Goal: Task Accomplishment & Management: Complete application form

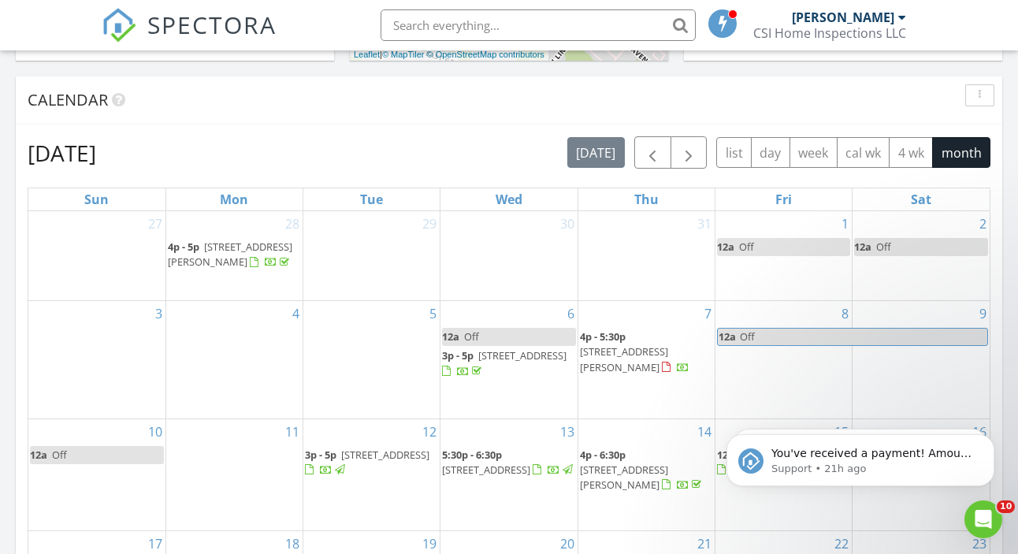
scroll to position [609, 0]
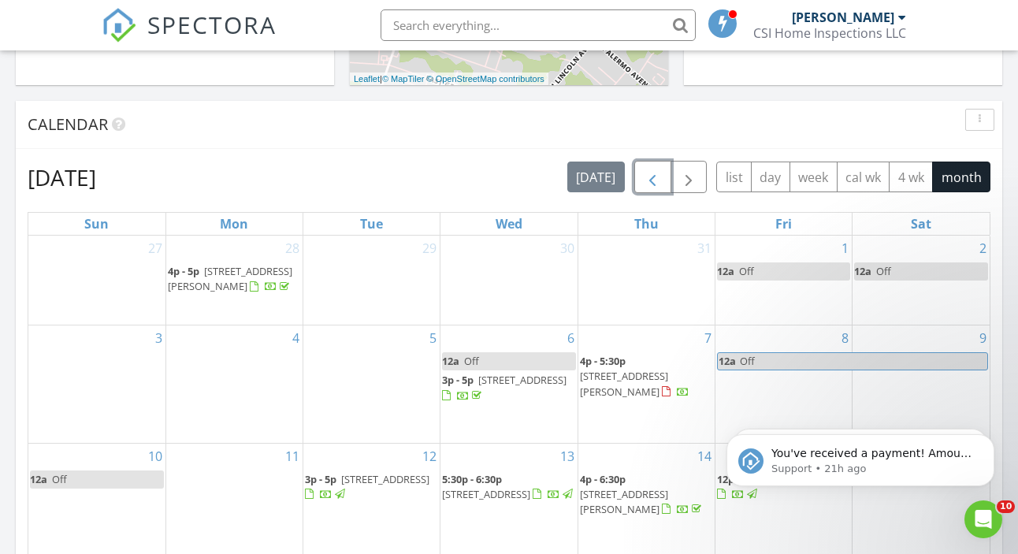
click at [652, 176] on span "button" at bounding box center [652, 177] width 19 height 19
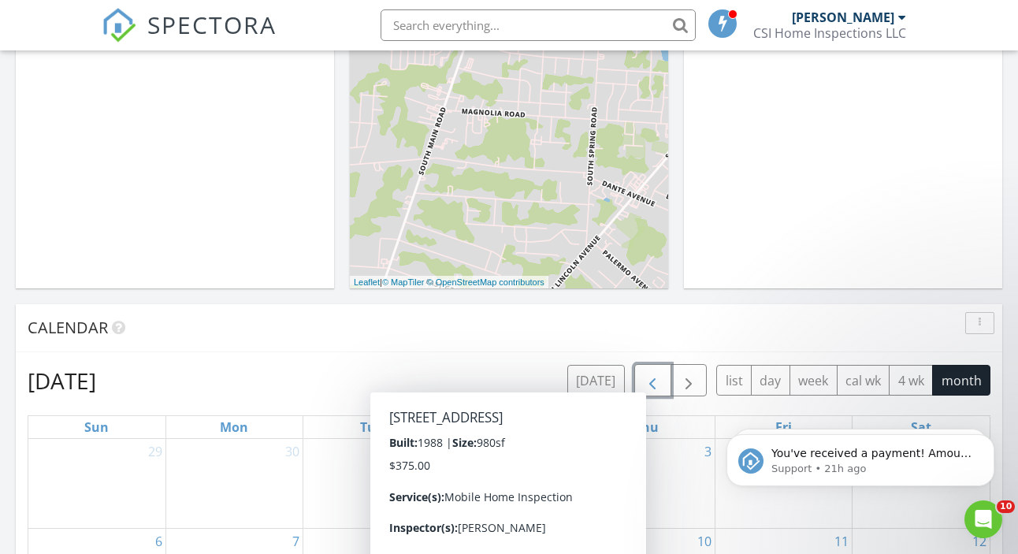
scroll to position [372, 0]
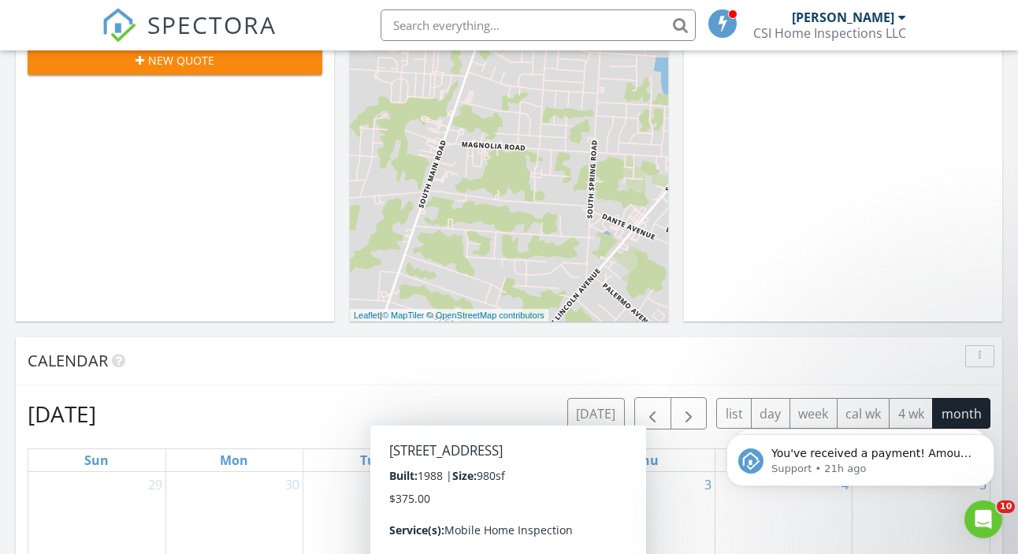
click at [425, 382] on div "Calendar" at bounding box center [509, 361] width 987 height 48
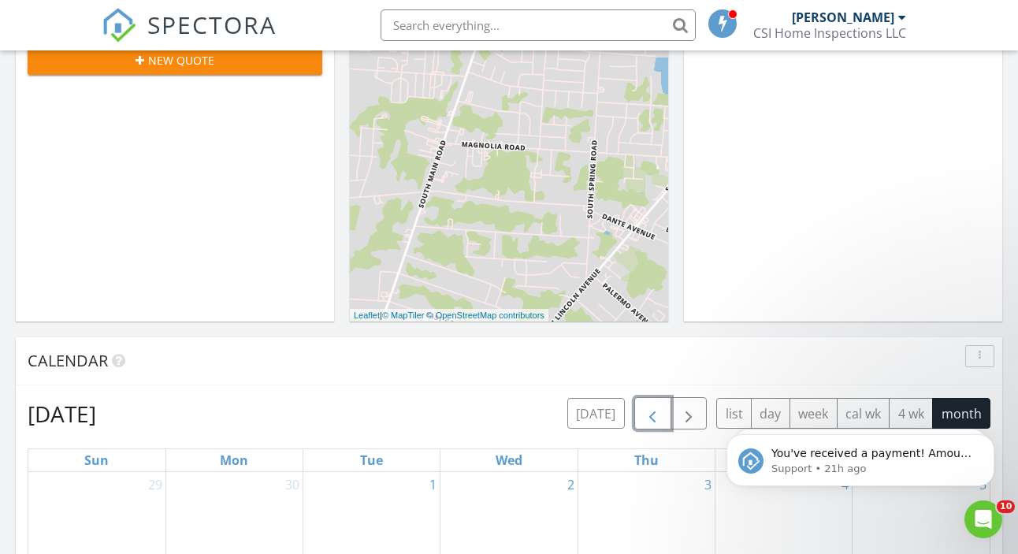
click at [646, 413] on span "button" at bounding box center [652, 413] width 19 height 19
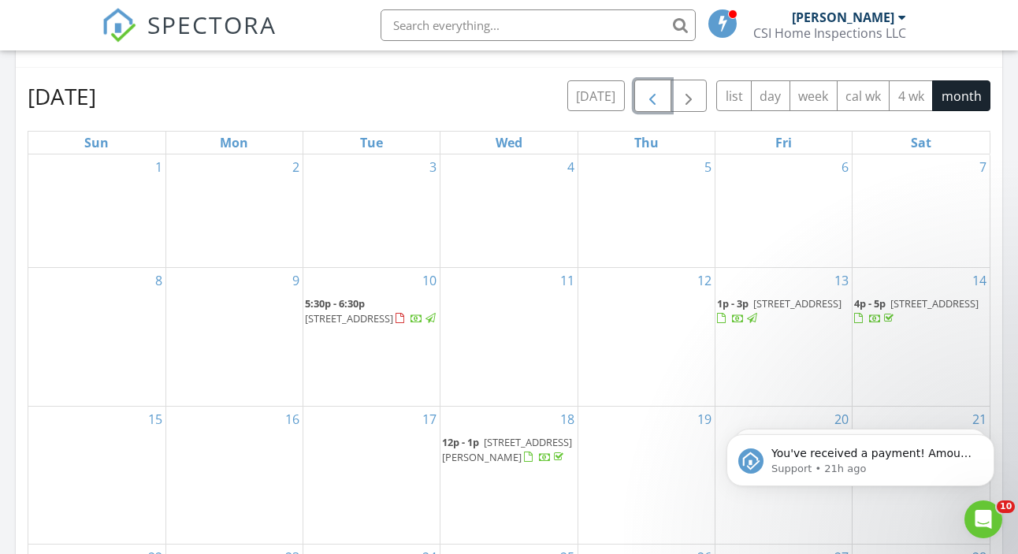
scroll to position [692, 0]
click at [785, 302] on span "144 Trinity Ave, Gloucester Township 08012" at bounding box center [798, 301] width 88 height 14
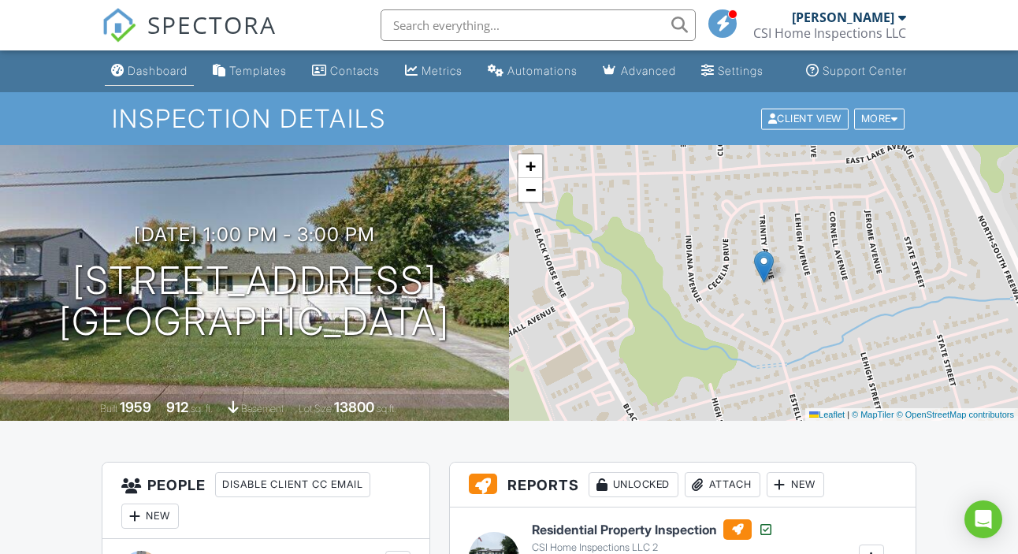
click at [140, 77] on div "Dashboard" at bounding box center [158, 70] width 60 height 13
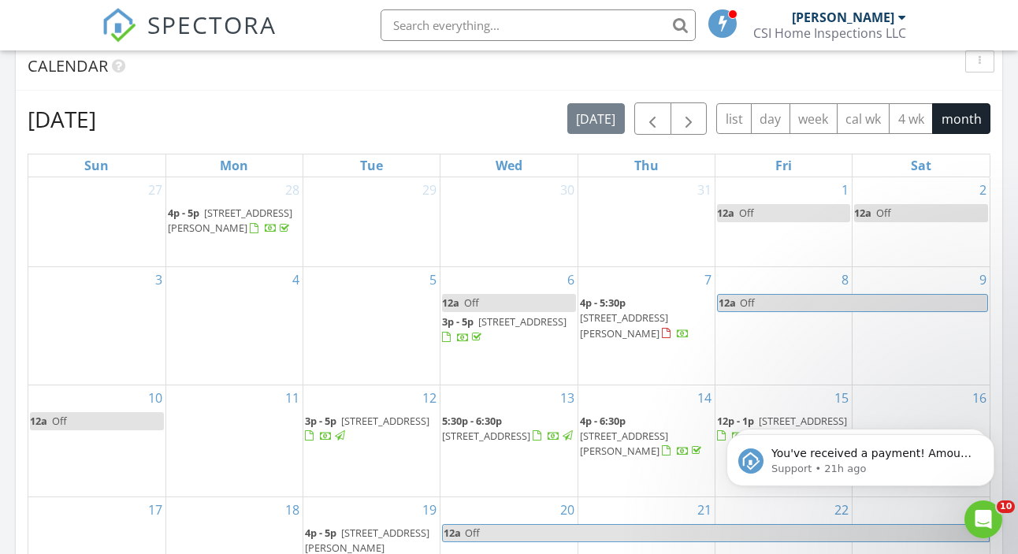
scroll to position [698, 0]
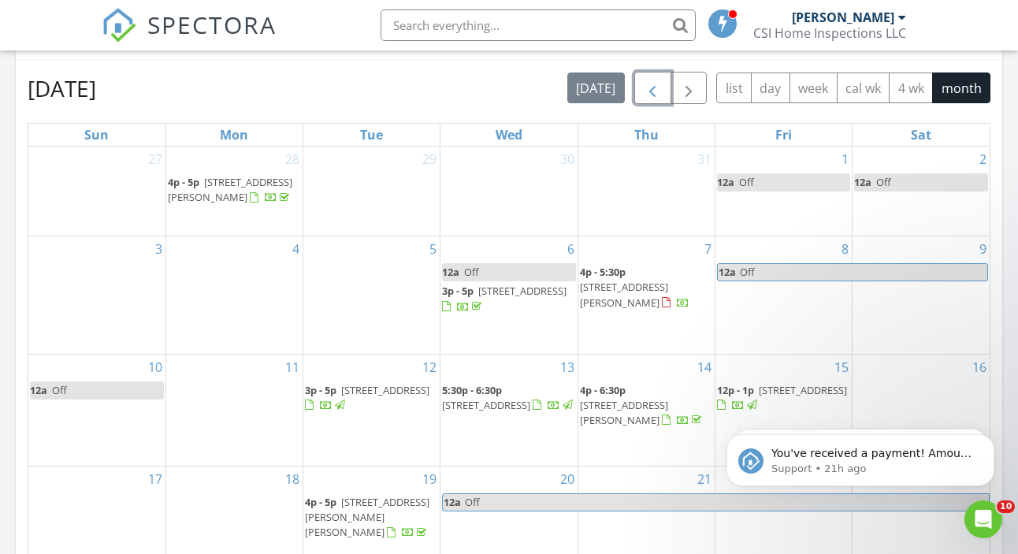
click at [657, 96] on span "button" at bounding box center [652, 88] width 19 height 19
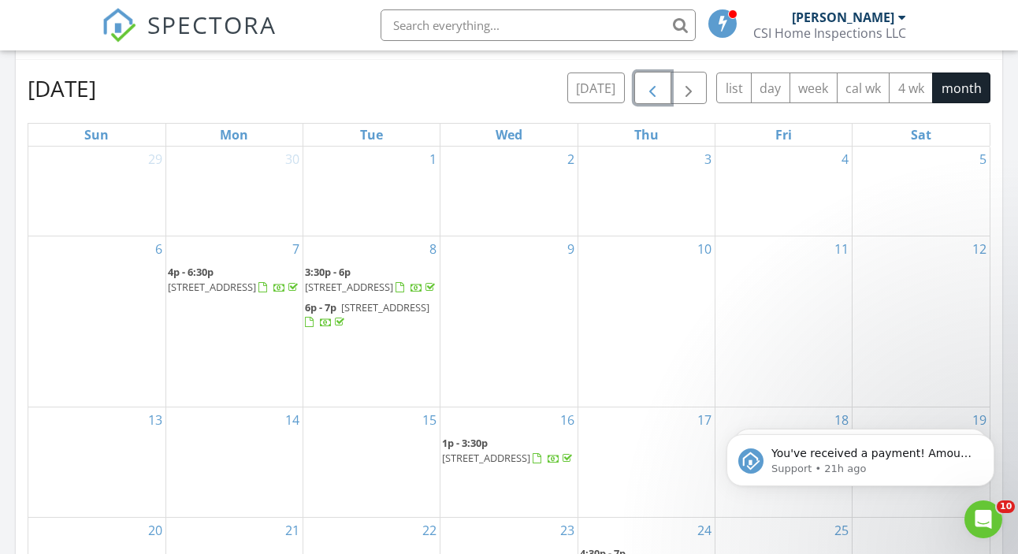
click at [657, 96] on span "button" at bounding box center [652, 88] width 19 height 19
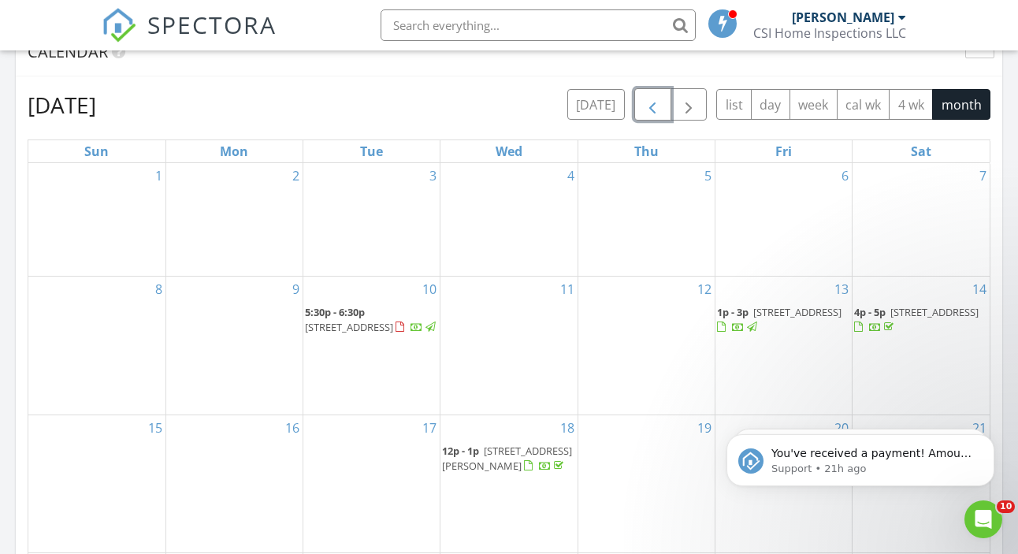
scroll to position [668, 0]
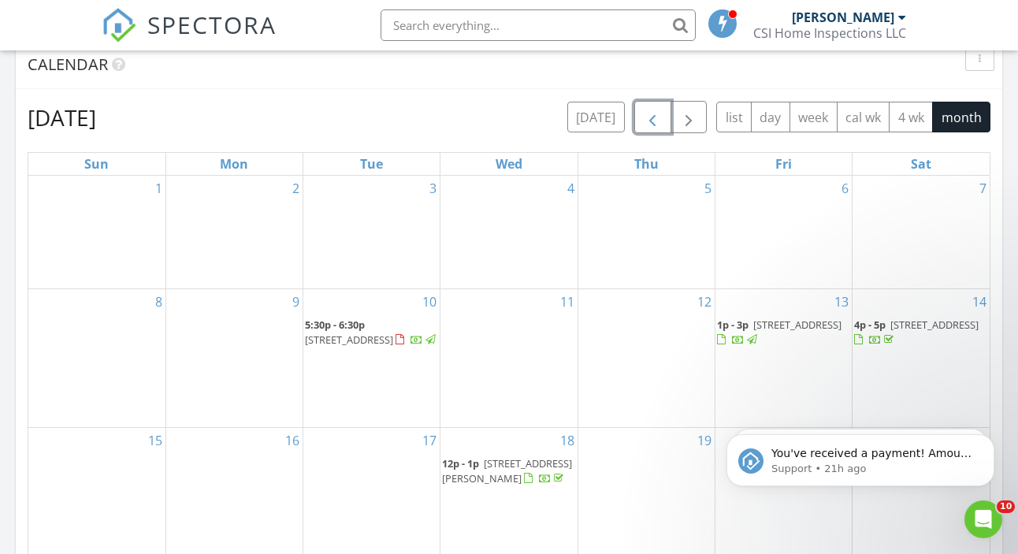
click at [654, 126] on span "button" at bounding box center [652, 117] width 19 height 19
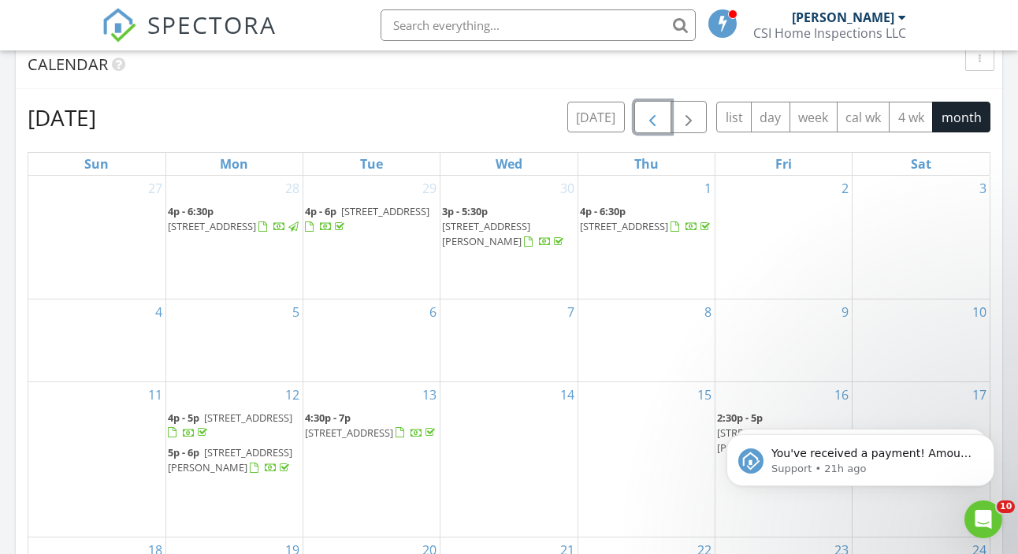
click at [649, 117] on span "button" at bounding box center [652, 117] width 19 height 19
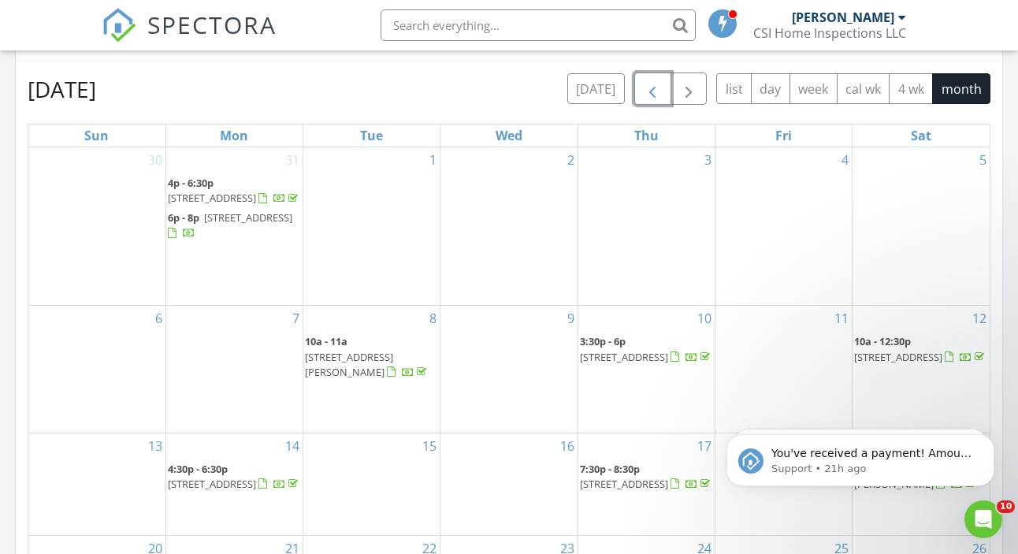
scroll to position [674, 0]
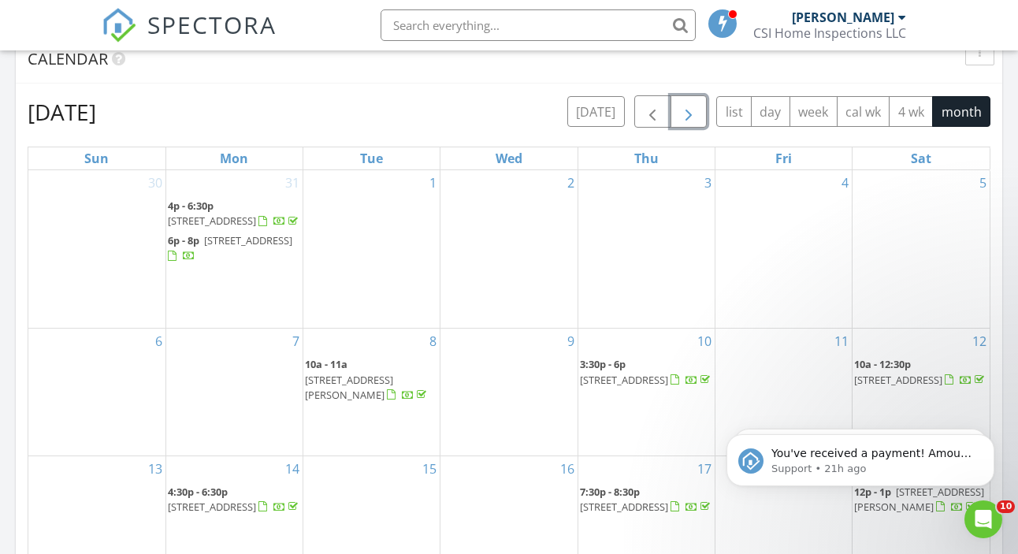
click at [697, 117] on span "button" at bounding box center [689, 111] width 19 height 19
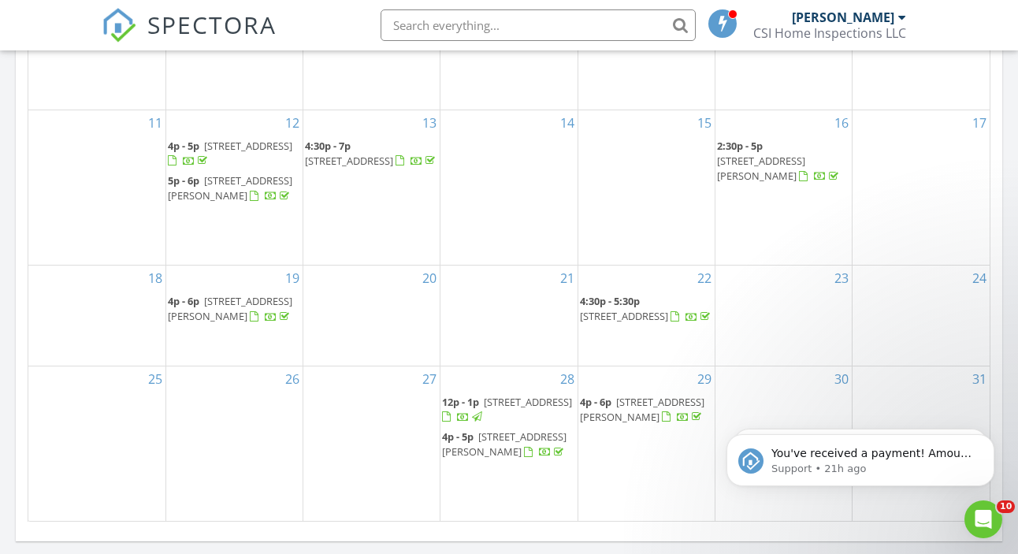
scroll to position [942, 0]
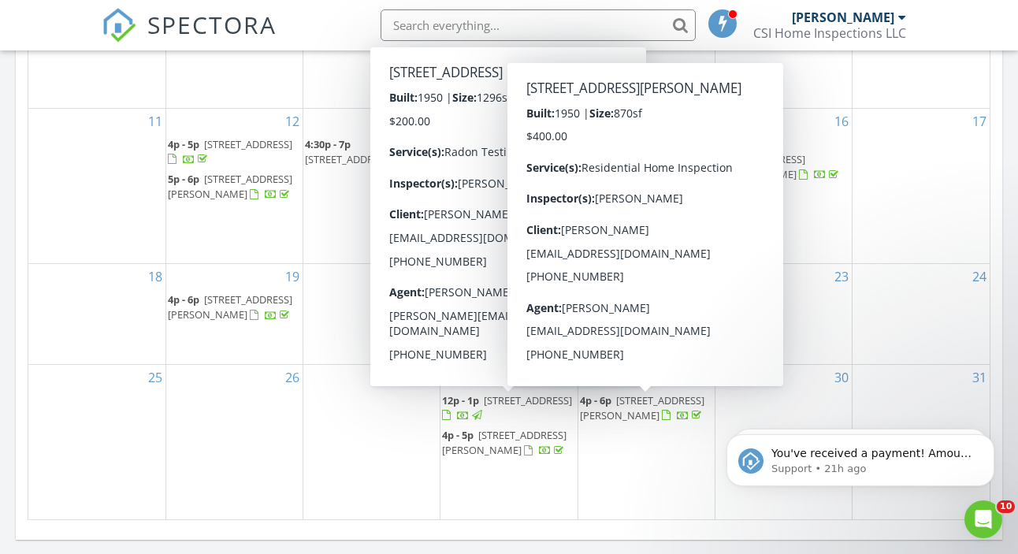
click at [643, 406] on span "1302 Scott Ave, Clementon 08021" at bounding box center [642, 407] width 125 height 29
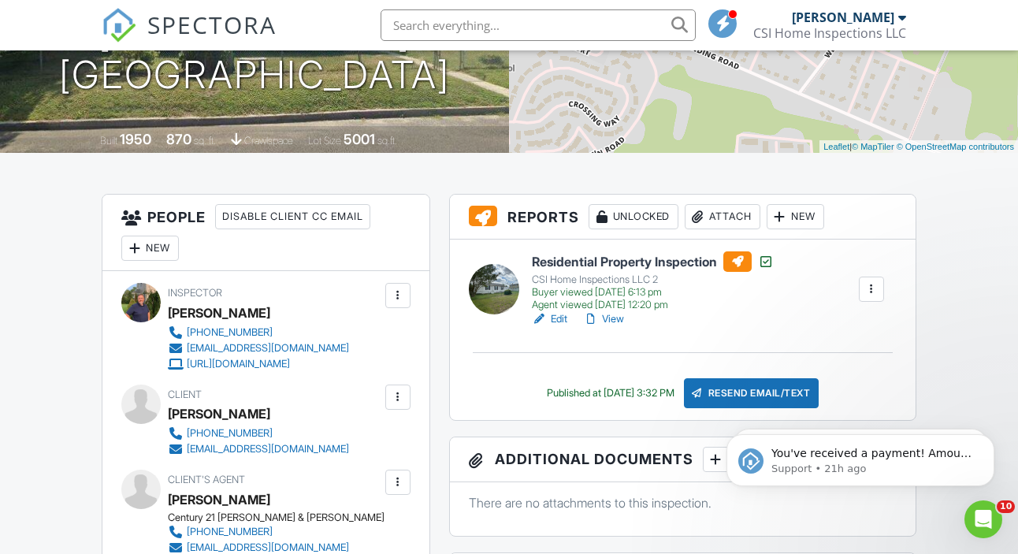
click at [800, 229] on div "New" at bounding box center [796, 216] width 58 height 25
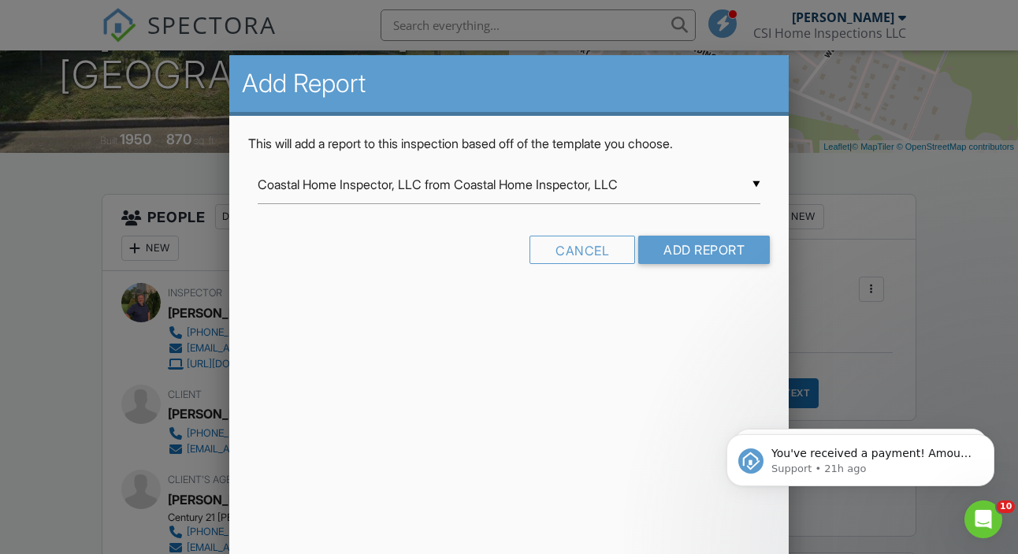
click at [755, 179] on div "▼ Coastal Home Inspector, LLC from Coastal Home Inspector, LLC Coastal Home Ins…" at bounding box center [510, 185] width 504 height 39
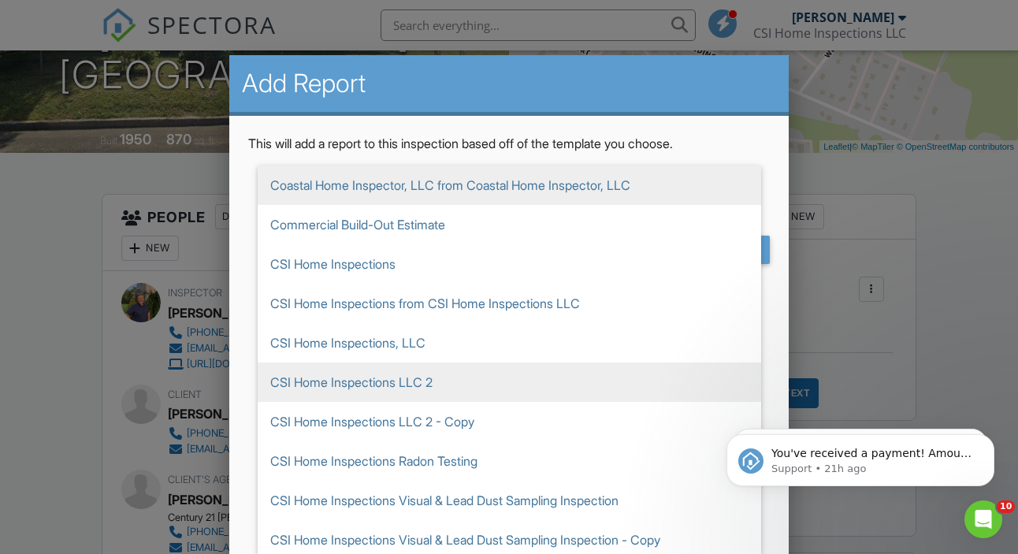
click at [480, 381] on span "CSI Home Inspections LLC 2" at bounding box center [510, 382] width 504 height 39
type input "CSI Home Inspections LLC 2"
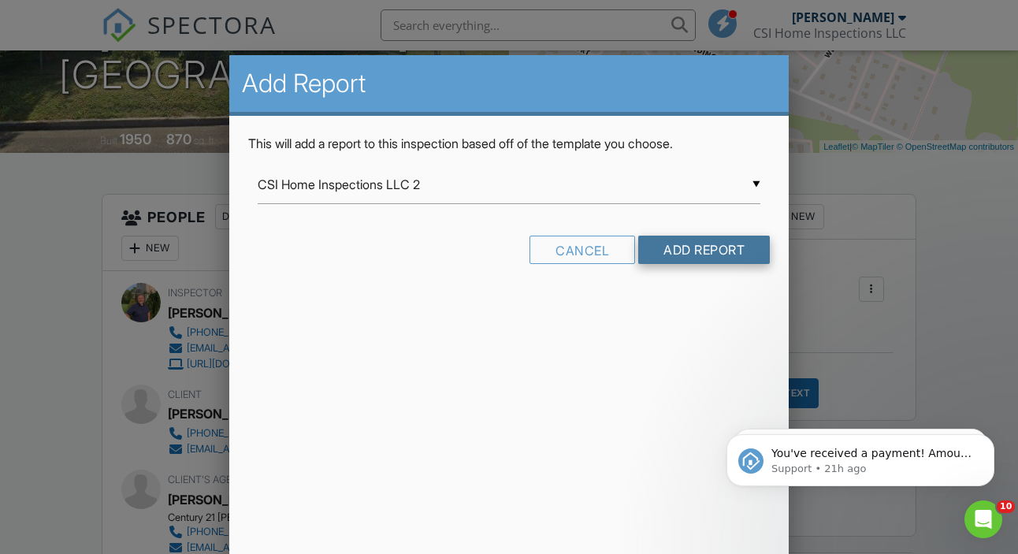
click at [683, 254] on input "Add Report" at bounding box center [705, 250] width 132 height 28
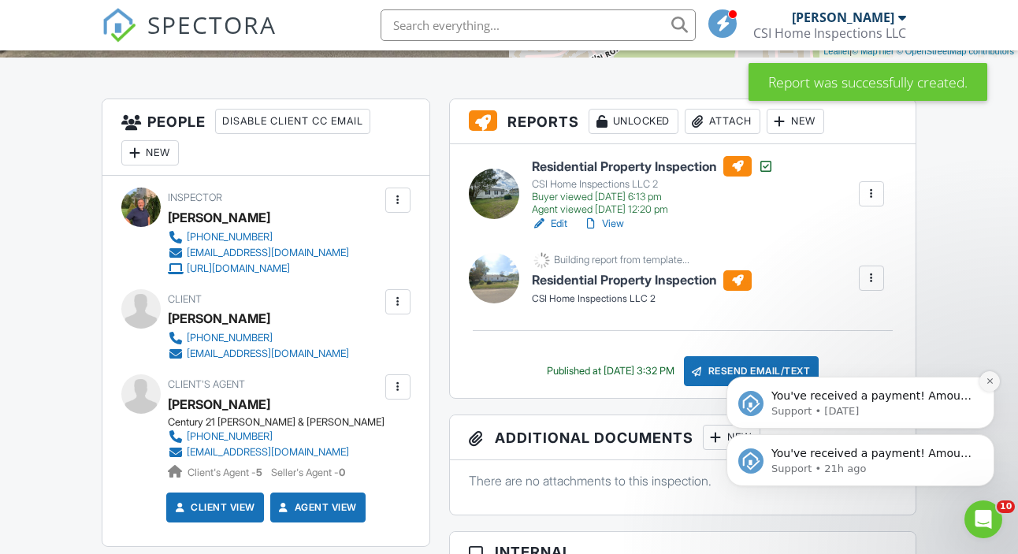
click at [985, 384] on button "Dismiss notification" at bounding box center [990, 381] width 20 height 20
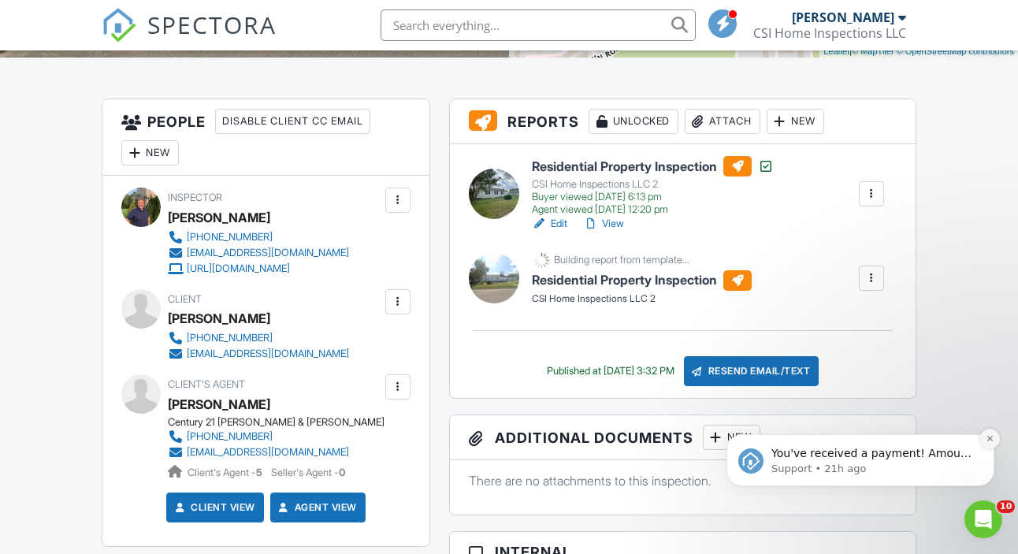
click at [987, 442] on icon "Dismiss notification" at bounding box center [990, 438] width 9 height 9
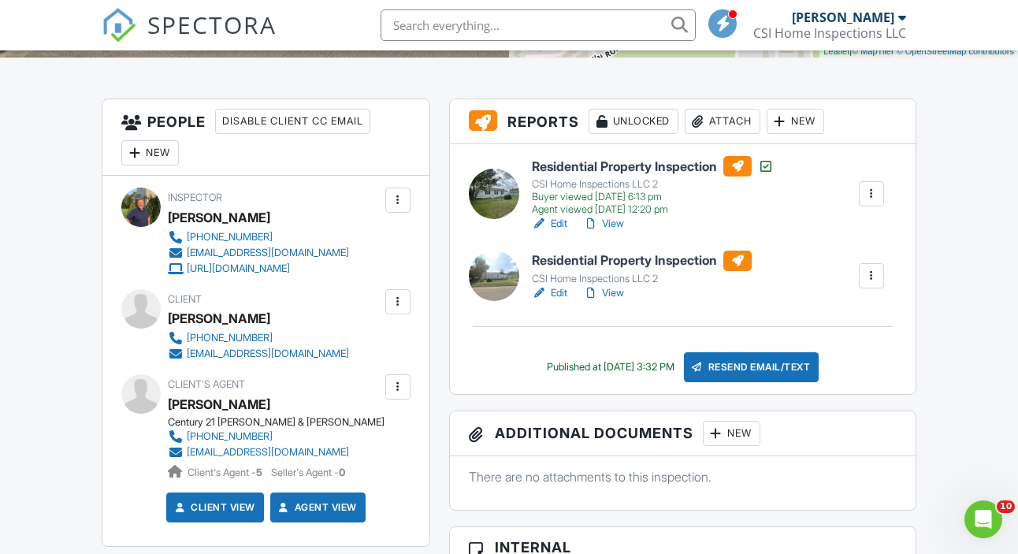
click at [668, 271] on h6 "Residential Property Inspection" at bounding box center [642, 261] width 220 height 20
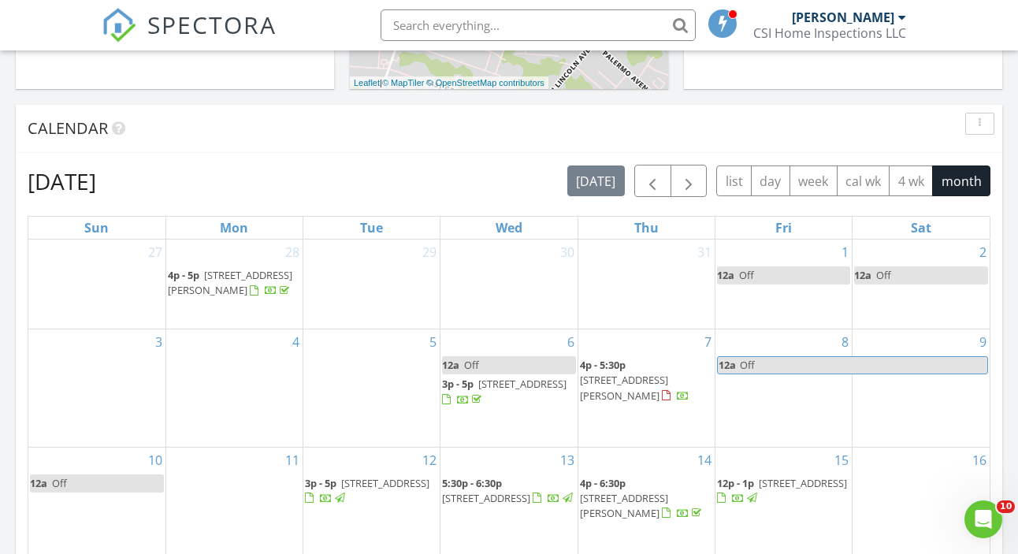
scroll to position [697, 0]
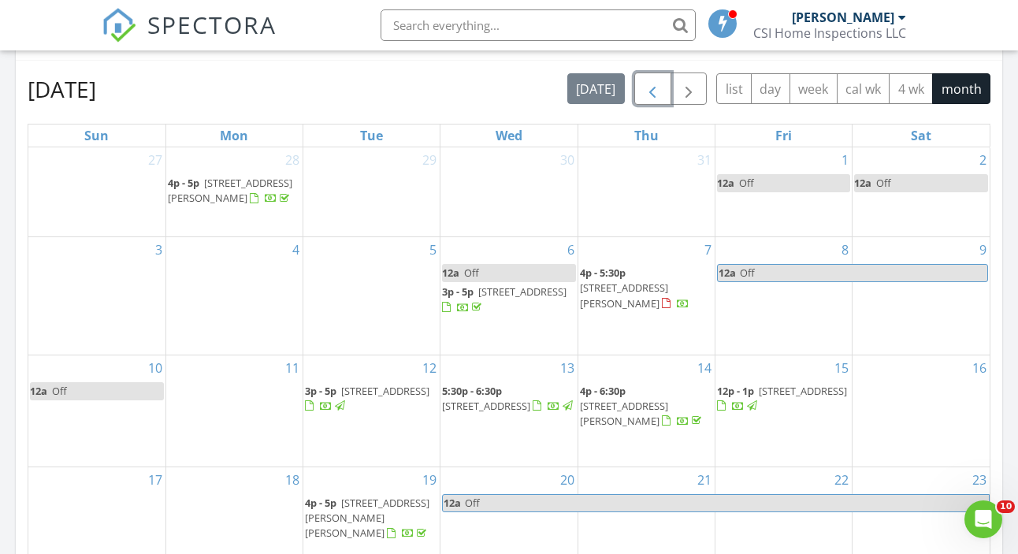
click at [661, 95] on span "button" at bounding box center [652, 89] width 19 height 19
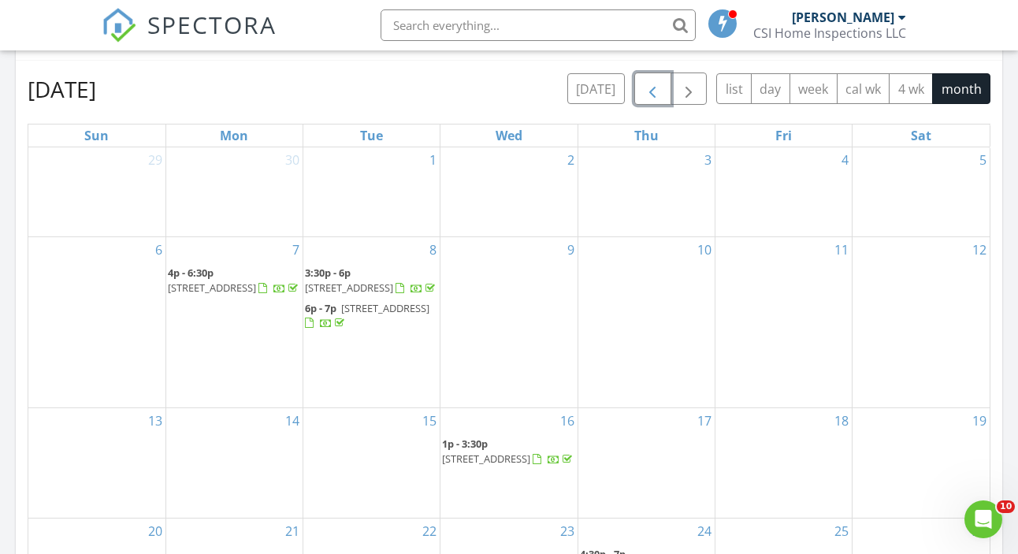
click at [661, 95] on span "button" at bounding box center [652, 89] width 19 height 19
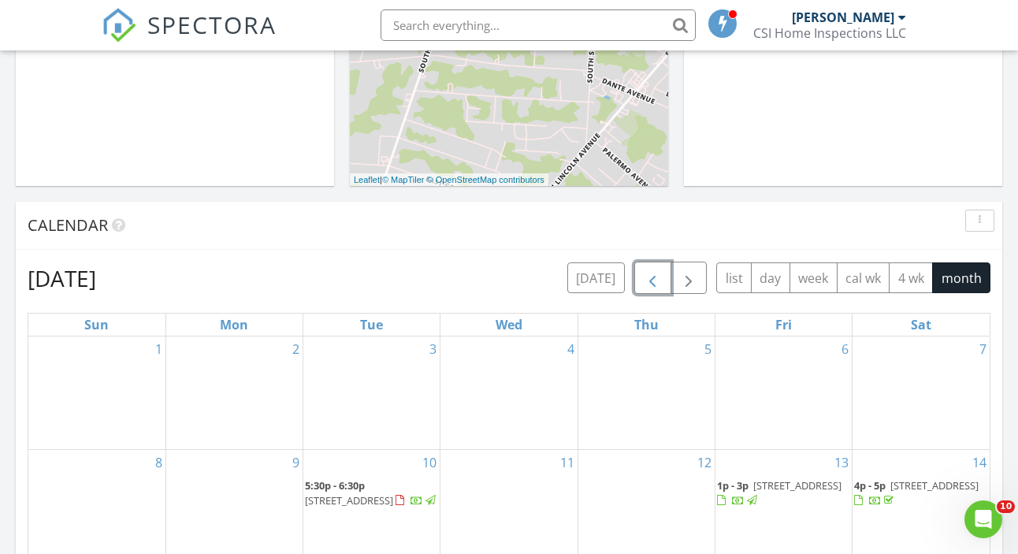
scroll to position [513, 0]
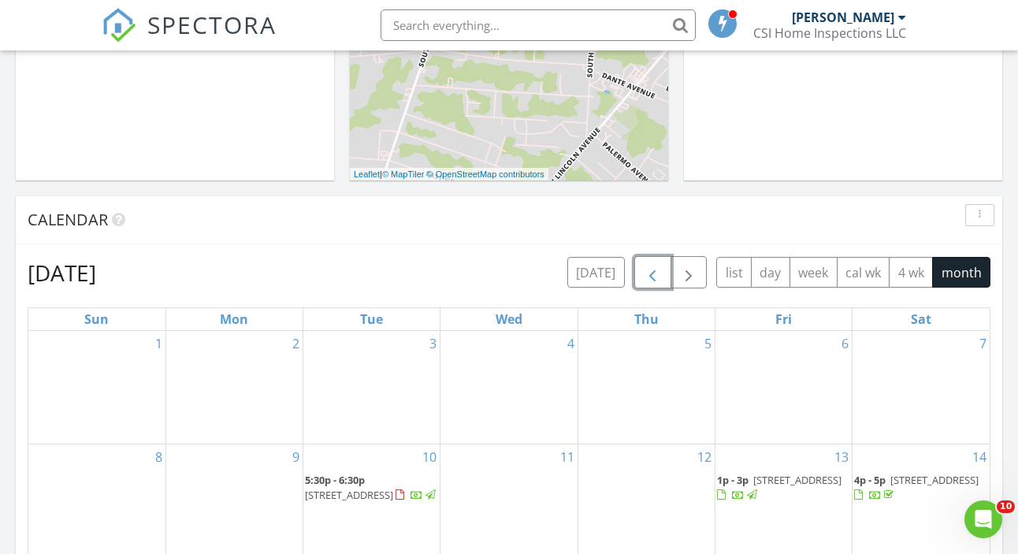
click at [665, 281] on button "button" at bounding box center [653, 272] width 37 height 32
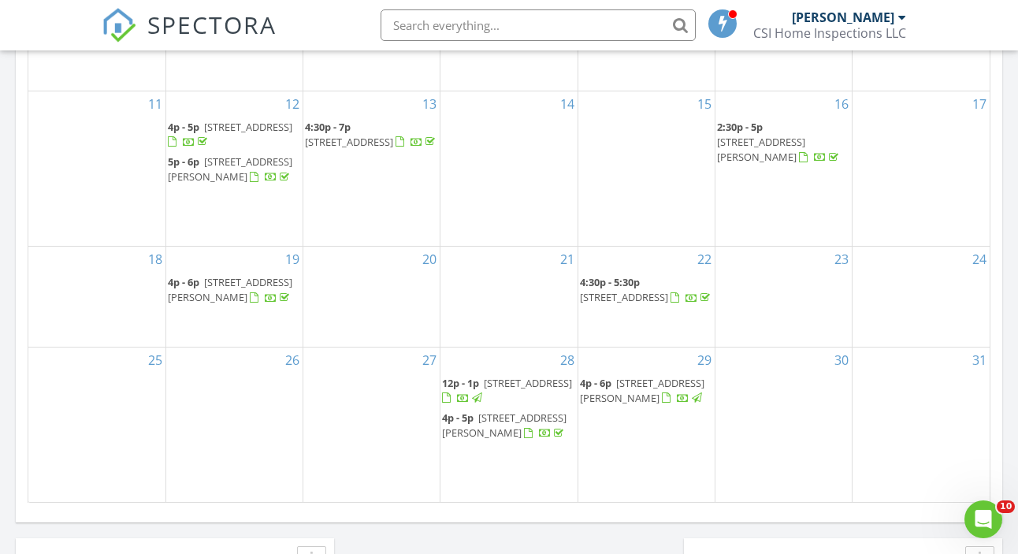
scroll to position [960, 0]
click at [642, 394] on span "[STREET_ADDRESS][PERSON_NAME]" at bounding box center [642, 389] width 125 height 29
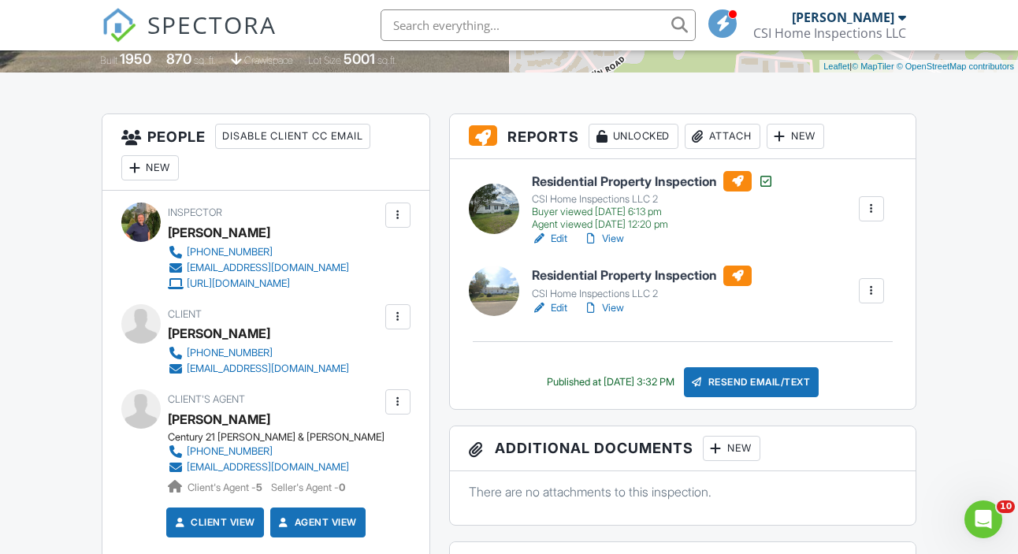
scroll to position [352, 0]
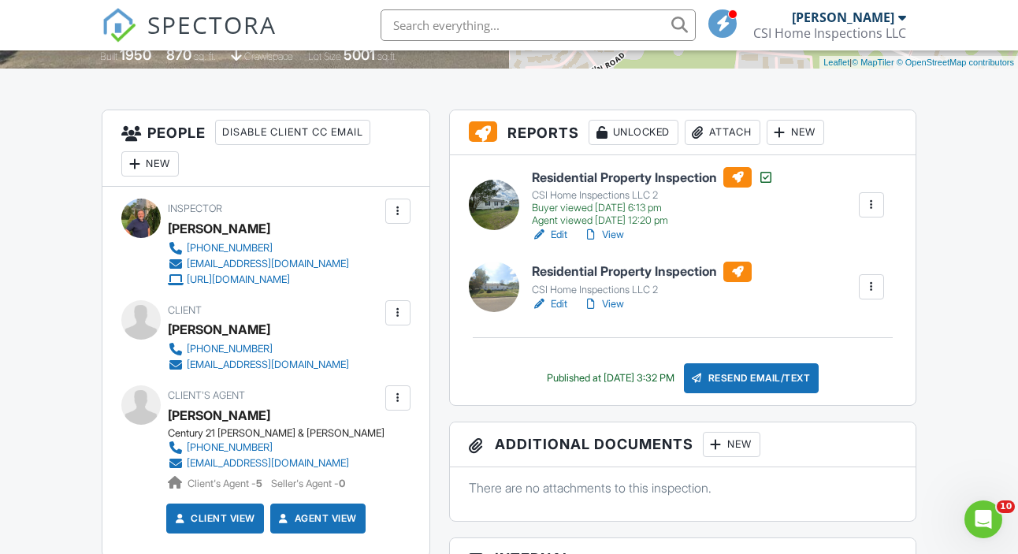
click at [660, 188] on h6 "Residential Property Inspection" at bounding box center [653, 177] width 242 height 20
